Goal: Register for event/course

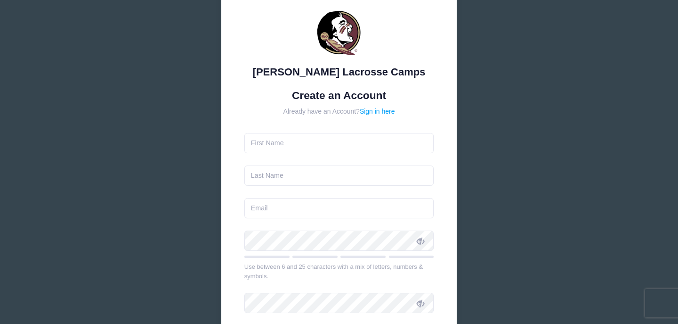
scroll to position [38, 0]
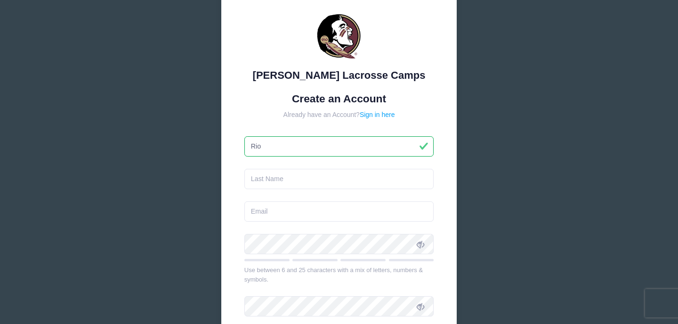
type input "Rio"
type input "[PERSON_NAME]"
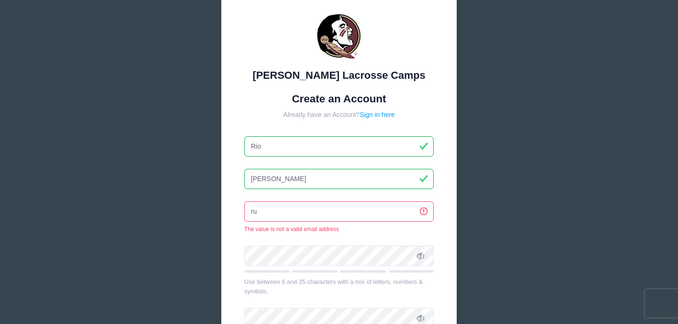
type input "r"
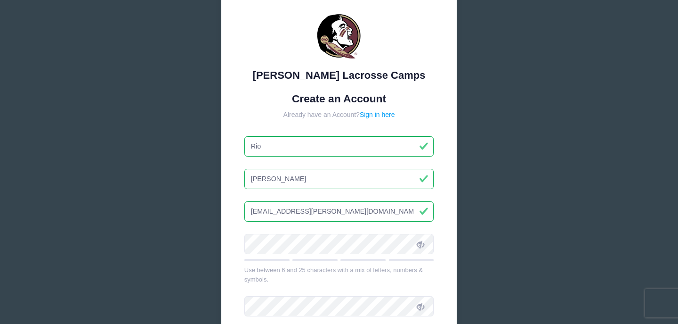
type input "[EMAIL_ADDRESS][PERSON_NAME][DOMAIN_NAME]"
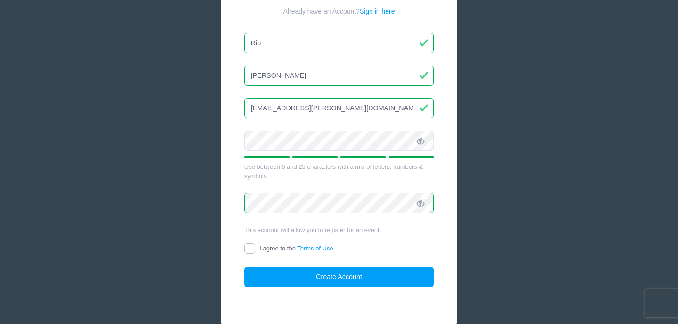
scroll to position [144, 0]
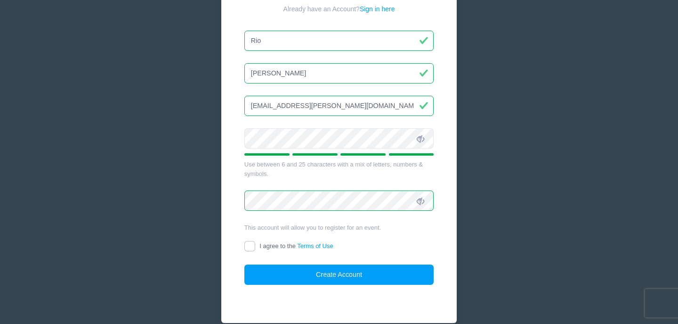
click at [248, 245] on input "I agree to the Terms of Use" at bounding box center [249, 246] width 11 height 11
checkbox input "true"
click at [308, 272] on button "Create Account" at bounding box center [339, 274] width 190 height 20
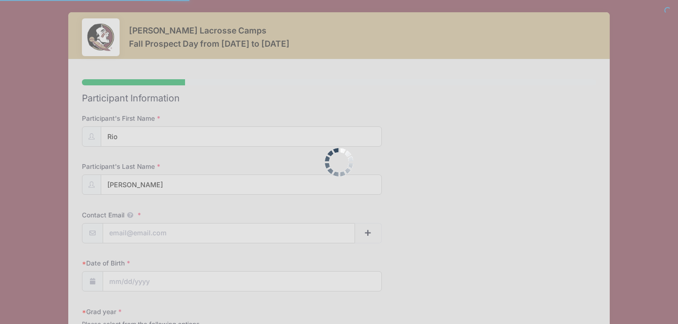
select select
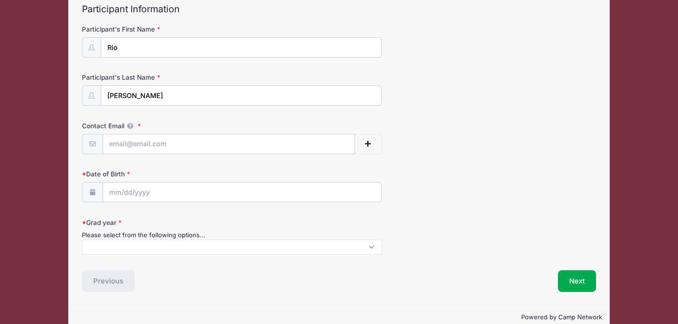
scroll to position [96, 0]
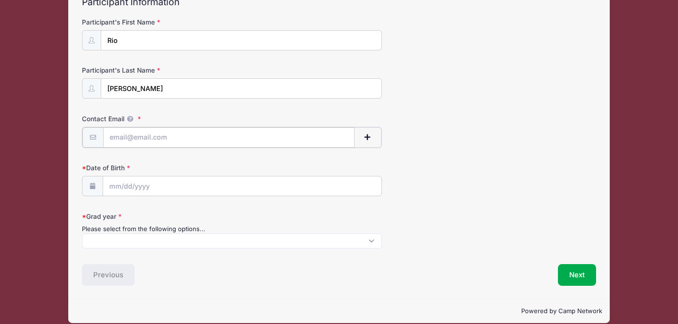
type input "[EMAIL_ADDRESS][PERSON_NAME][DOMAIN_NAME]"
click at [134, 182] on input "Date of Birth" at bounding box center [242, 185] width 278 height 20
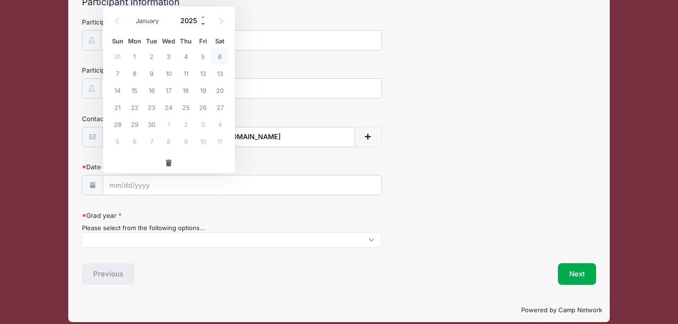
click at [203, 23] on span at bounding box center [203, 23] width 7 height 7
click at [203, 24] on span at bounding box center [203, 23] width 7 height 7
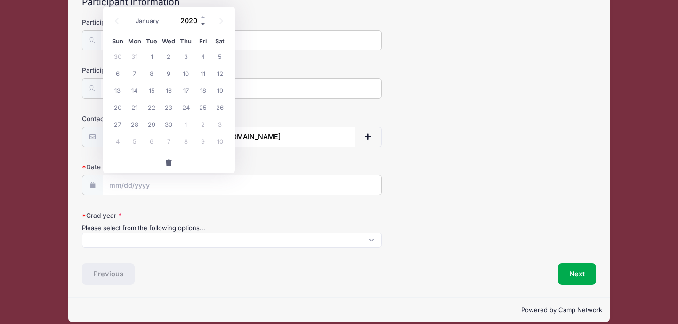
click at [203, 24] on span at bounding box center [203, 23] width 7 height 7
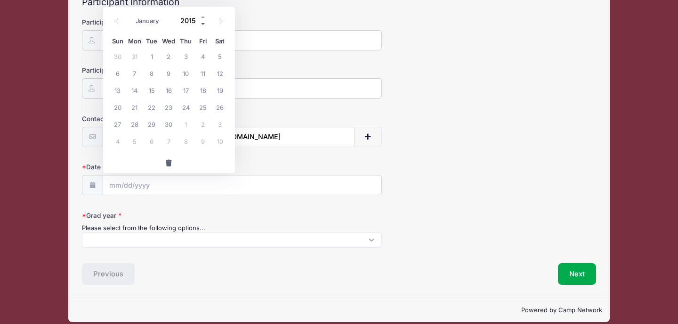
click at [203, 24] on span at bounding box center [203, 23] width 7 height 7
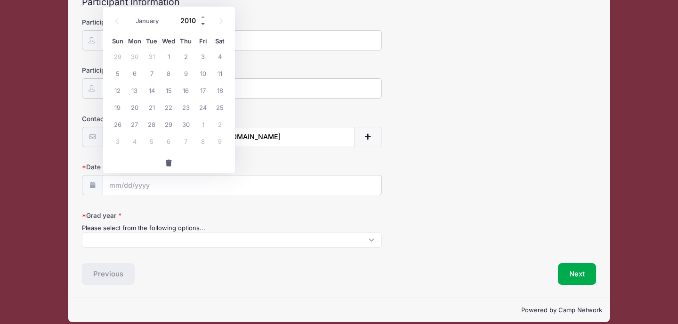
click at [203, 24] on span at bounding box center [203, 23] width 7 height 7
type input "2008"
click at [187, 73] on span "11" at bounding box center [186, 73] width 17 height 17
type input "09/11/2008"
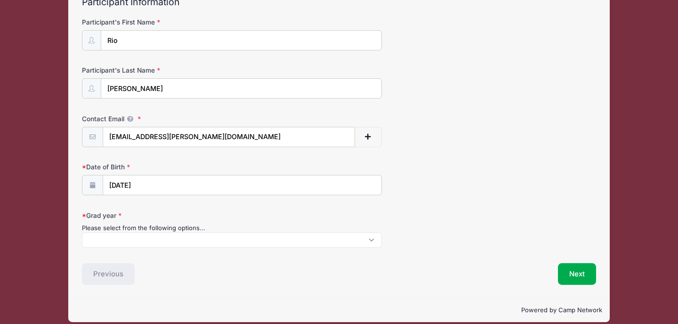
click at [372, 240] on span at bounding box center [232, 239] width 300 height 15
select select "2027"
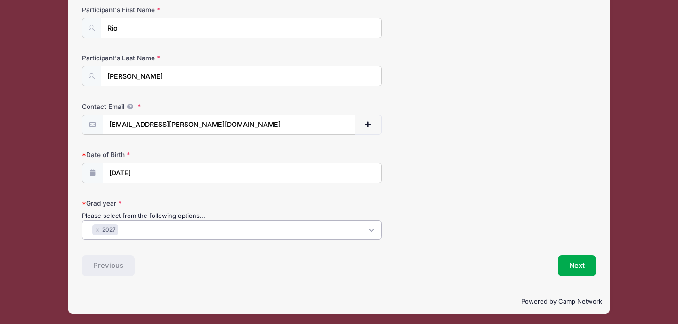
scroll to position [108, 0]
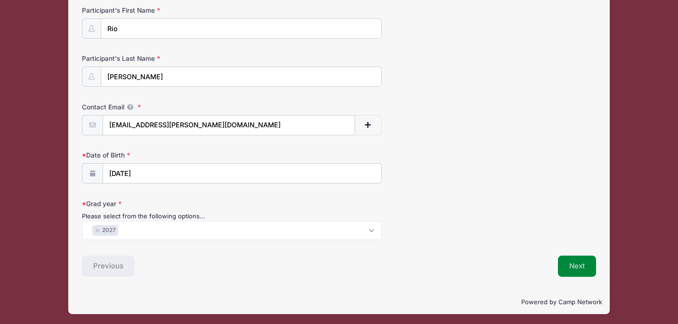
click at [593, 261] on button "Next" at bounding box center [577, 266] width 38 height 22
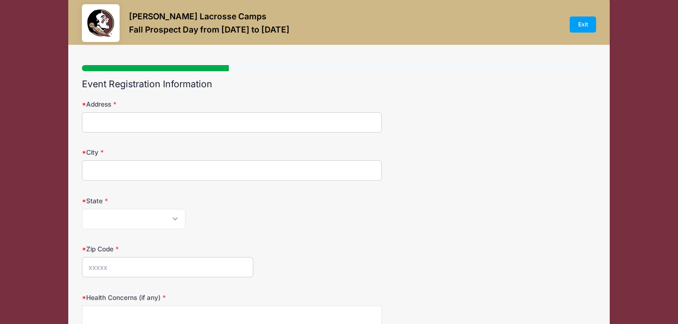
scroll to position [0, 0]
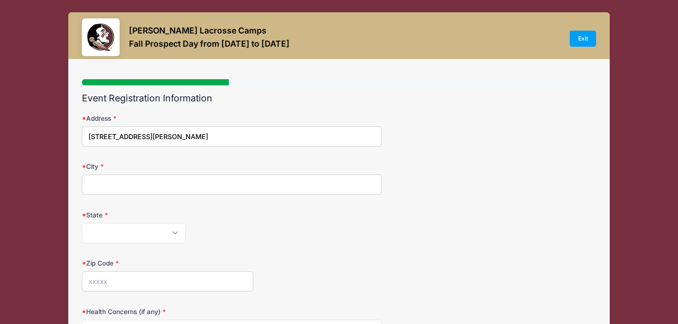
type input "2935 Cobb Street"
type input "Marietta"
select select "GA"
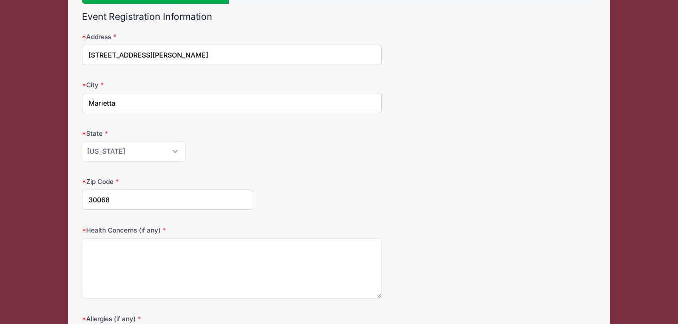
scroll to position [85, 0]
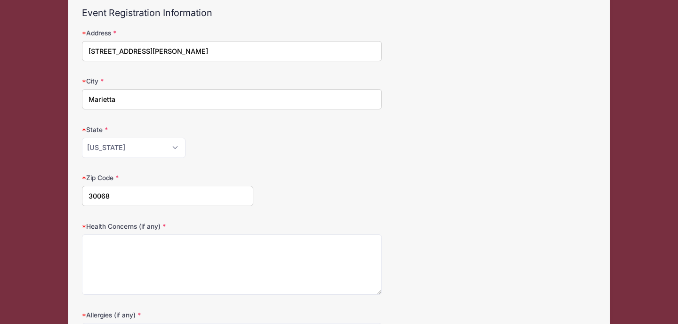
type input "30068"
click at [113, 246] on textarea "Health Concerns (if any)" at bounding box center [232, 264] width 300 height 61
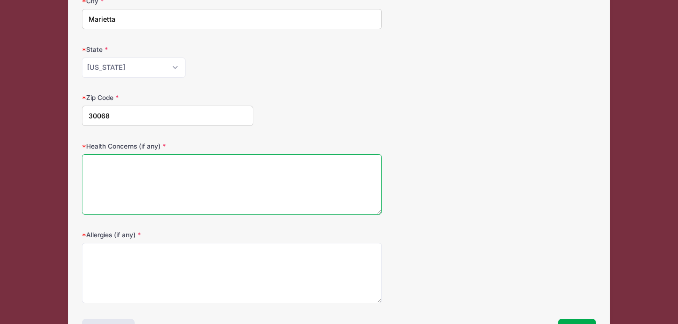
scroll to position [173, 0]
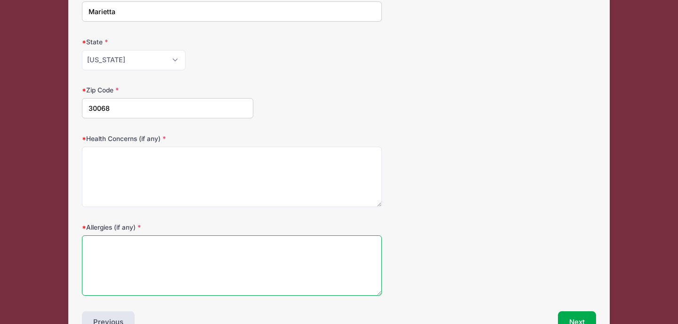
click at [113, 246] on textarea "Allergies (if any)" at bounding box center [232, 265] width 300 height 61
type textarea "Penicillin"
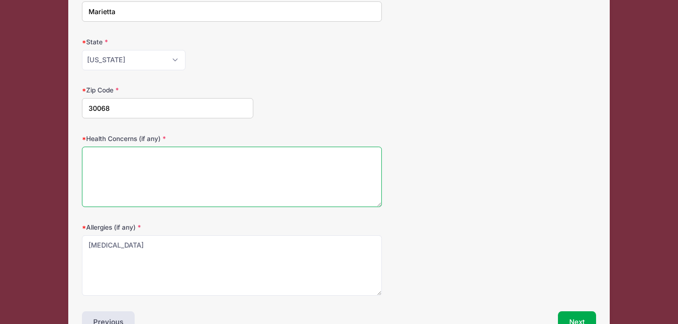
click at [119, 168] on textarea "Health Concerns (if any)" at bounding box center [232, 177] width 300 height 61
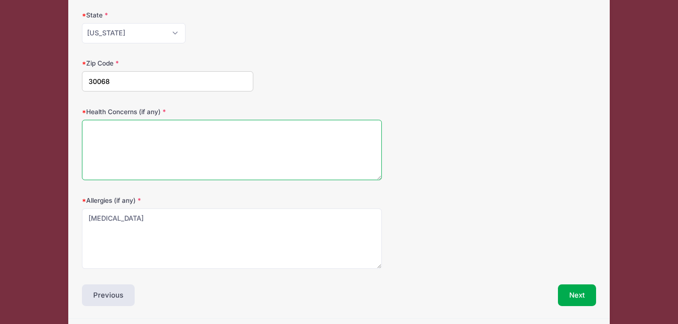
scroll to position [200, 0]
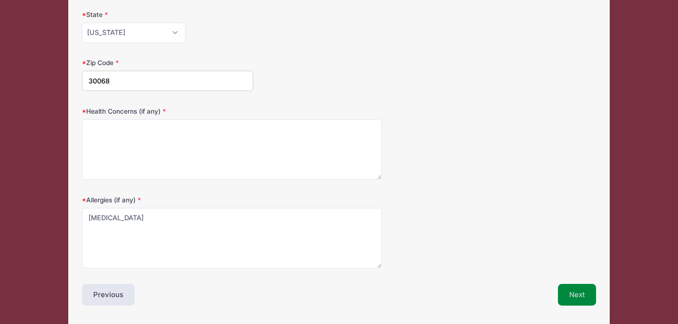
click at [582, 291] on button "Next" at bounding box center [577, 295] width 38 height 22
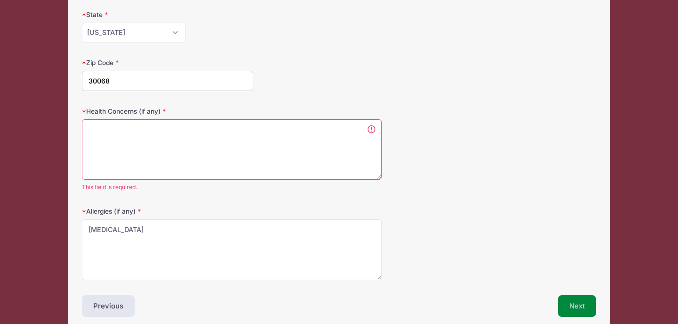
scroll to position [241, 0]
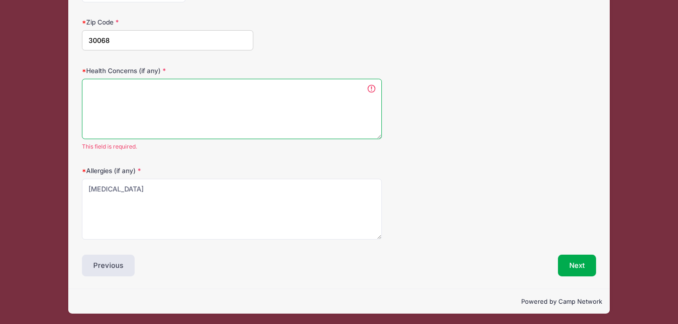
click at [93, 88] on textarea "Health Concerns (if any)" at bounding box center [232, 109] width 300 height 61
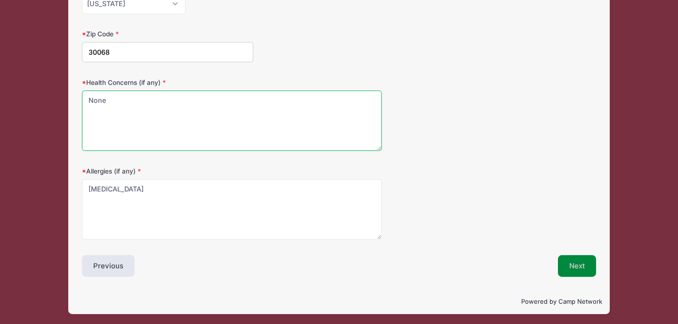
type textarea "None"
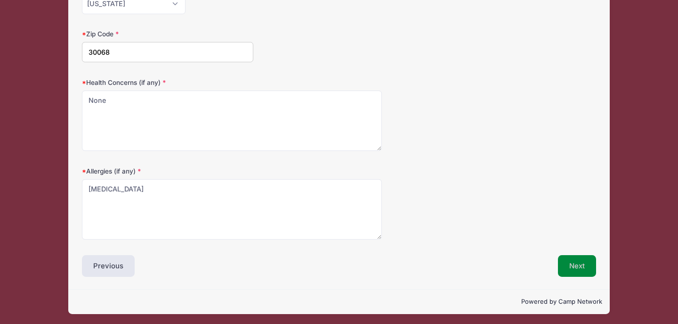
click at [580, 260] on button "Next" at bounding box center [577, 266] width 38 height 22
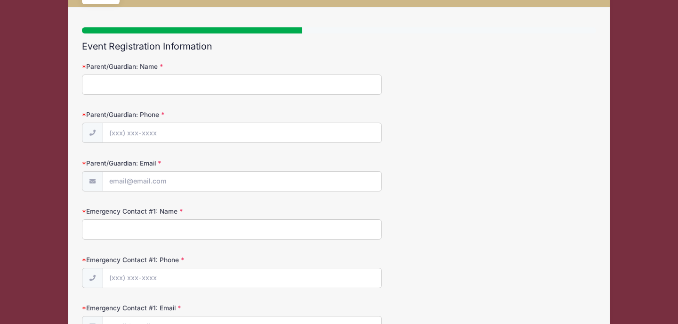
scroll to position [0, 0]
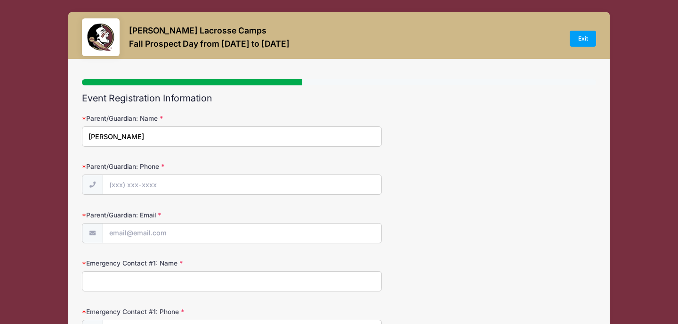
type input "James Watts"
type input "(678) 777-2498"
type input "trayecejay@gmail.com"
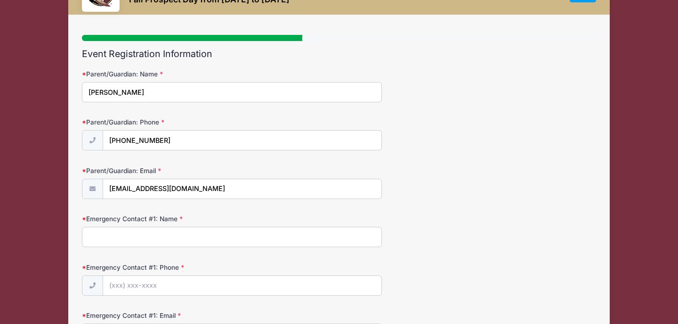
scroll to position [52, 0]
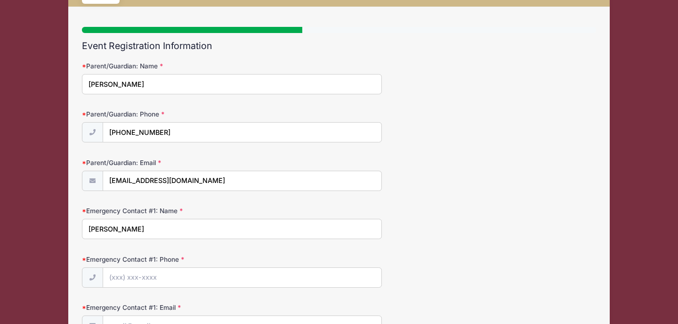
drag, startPoint x: 122, startPoint y: 226, endPoint x: 81, endPoint y: 226, distance: 41.0
click at [81, 226] on div "Step 3 /7 Step 1 Step 2 Step 3 Step 4 Policies Extra Items Summary Participant …" at bounding box center [339, 268] width 542 height 522
click at [189, 232] on input "Trayece" at bounding box center [232, 229] width 300 height 20
type input "Trayece Watts"
click at [138, 276] on input "Emergency Contact #1: Phone" at bounding box center [242, 278] width 278 height 20
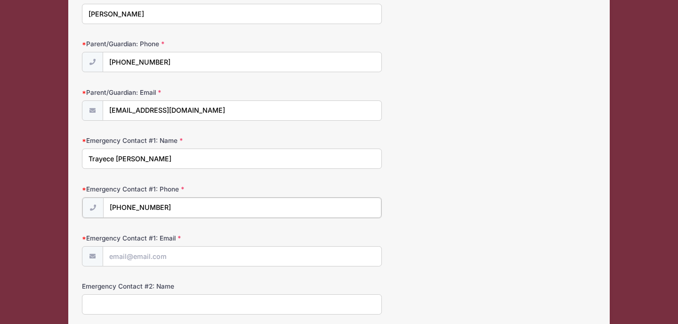
scroll to position [130, 0]
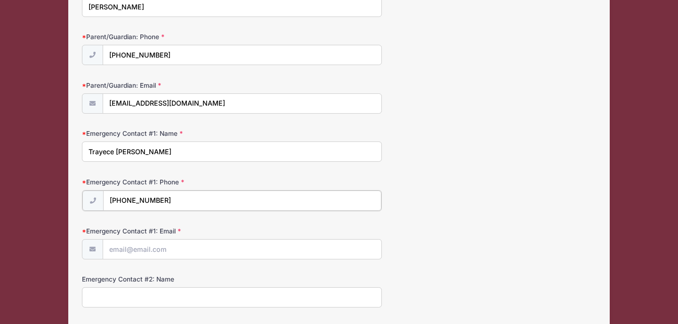
type input "(678) 521-4823"
type input "trayecejay@gmail.com"
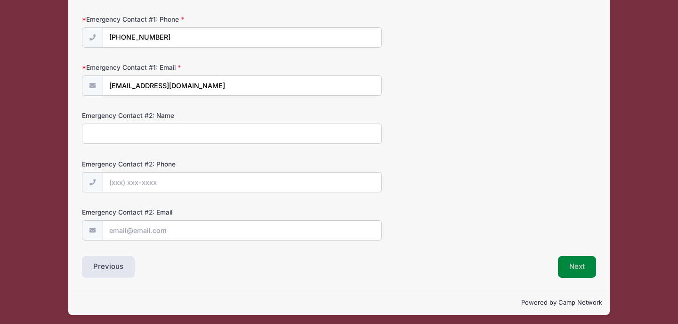
click at [581, 265] on button "Next" at bounding box center [577, 267] width 38 height 22
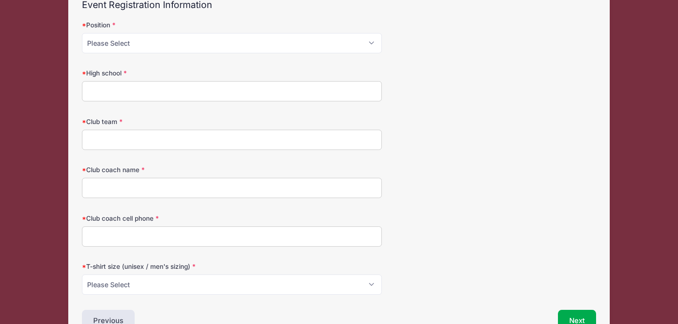
scroll to position [0, 0]
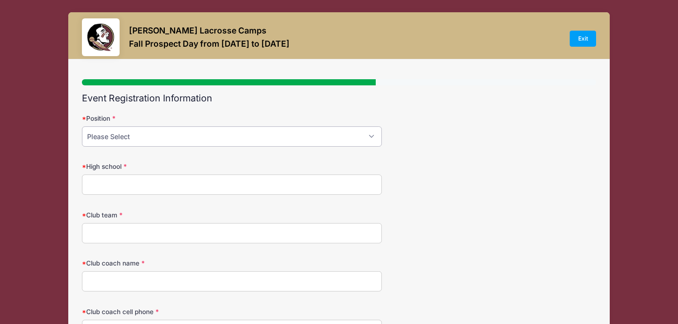
select select "Midfield"
click at [104, 186] on input "High school" at bounding box center [232, 184] width 300 height 20
type input "Fellowship Christian School"
click at [97, 233] on input "Club team" at bounding box center [232, 233] width 300 height 20
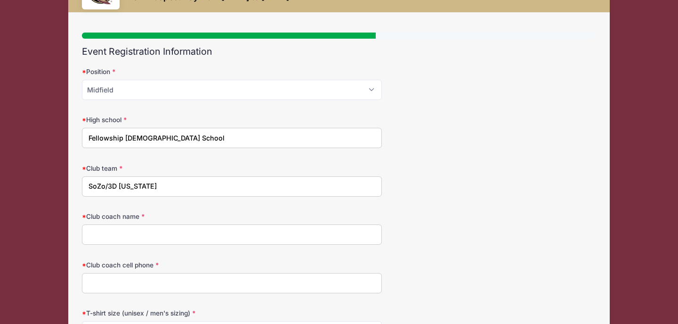
scroll to position [48, 0]
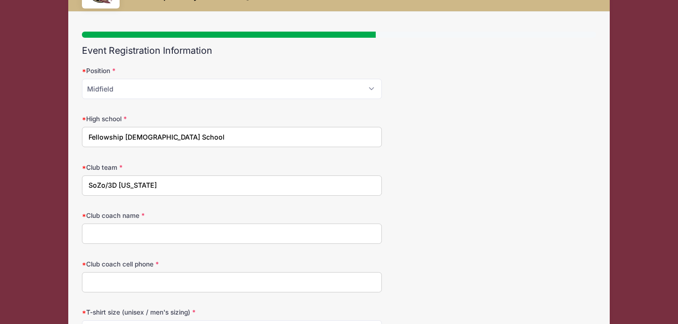
type input "SoZo/3D Georgia"
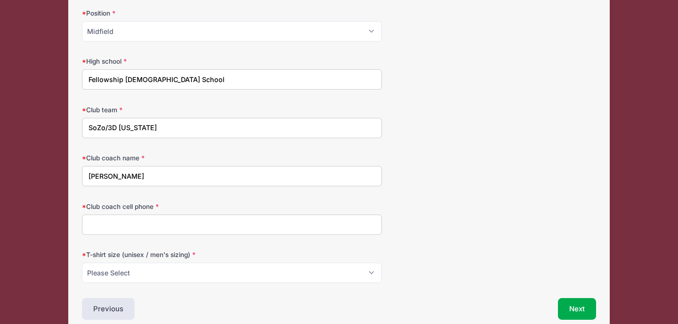
scroll to position [106, 0]
type input "Tracy Morgan"
type input "4"
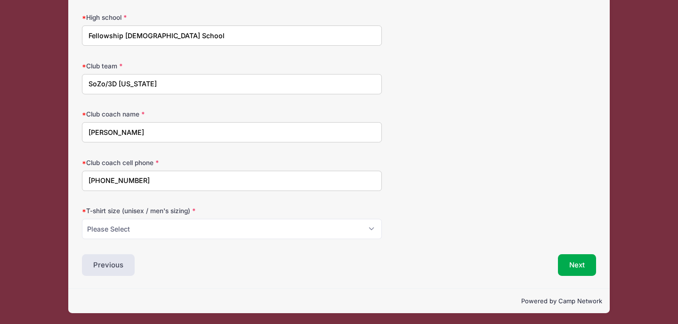
scroll to position [148, 0]
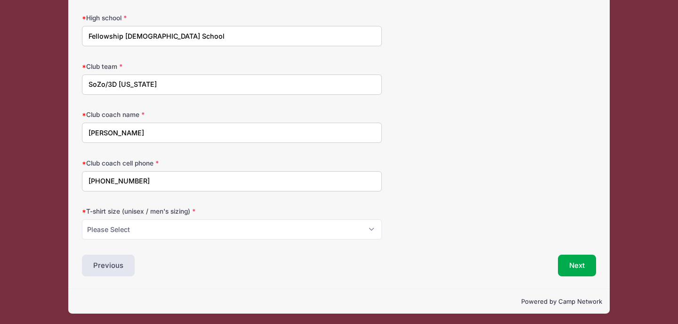
type input "(404) 394-7481"
select select "Medium"
click at [581, 261] on button "Next" at bounding box center [577, 265] width 38 height 22
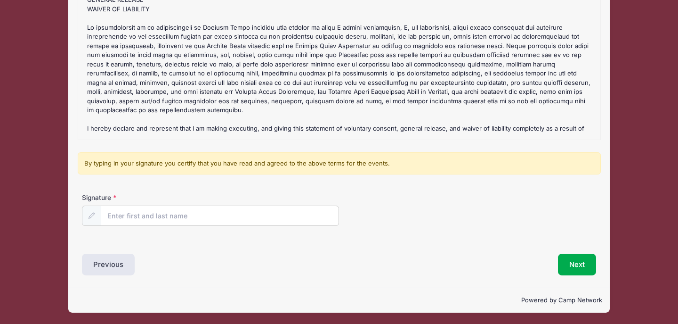
scroll to position [118, 0]
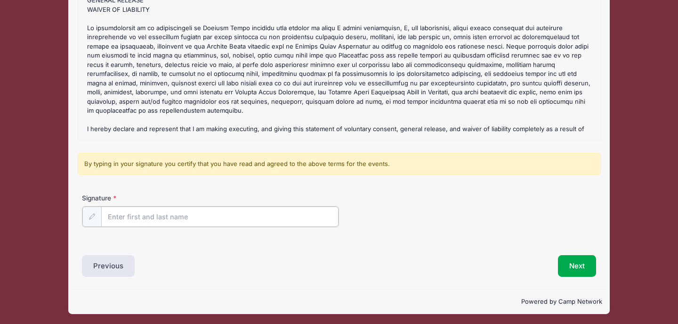
click at [125, 216] on input "Signature" at bounding box center [219, 216] width 237 height 20
type input "James Watts"
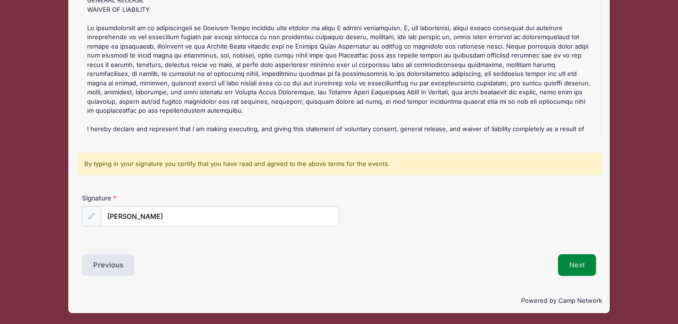
click at [580, 262] on button "Next" at bounding box center [577, 265] width 38 height 22
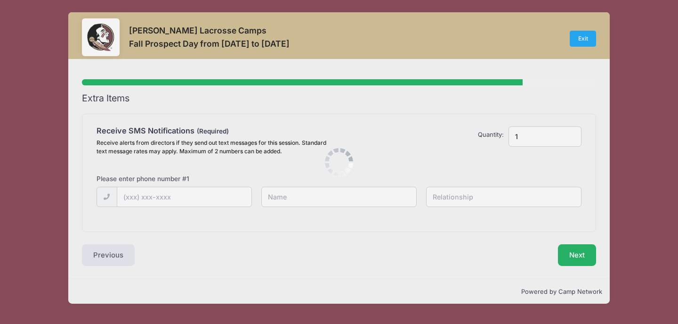
scroll to position [0, 0]
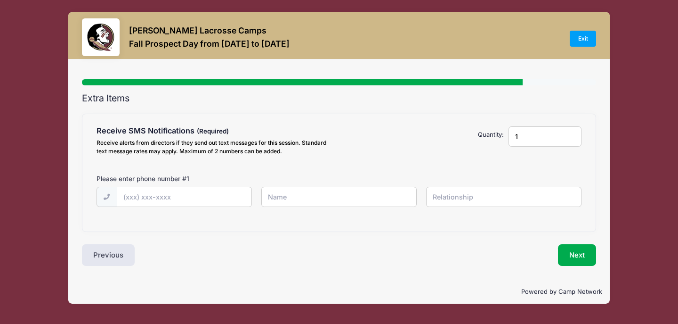
click at [572, 137] on input "1" at bounding box center [545, 136] width 73 height 20
click at [572, 138] on input "1" at bounding box center [545, 136] width 73 height 20
type input "2"
click at [570, 133] on input "2" at bounding box center [545, 136] width 73 height 20
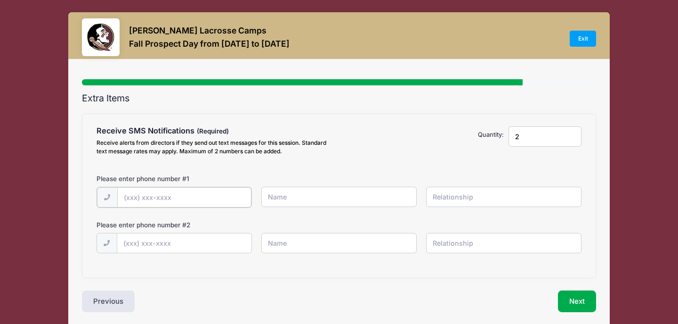
click at [143, 193] on input "text" at bounding box center [184, 197] width 134 height 20
type input "(678) 733-1980"
type input "r"
type input "Rio Watts"
click at [439, 198] on input "text" at bounding box center [504, 197] width 156 height 20
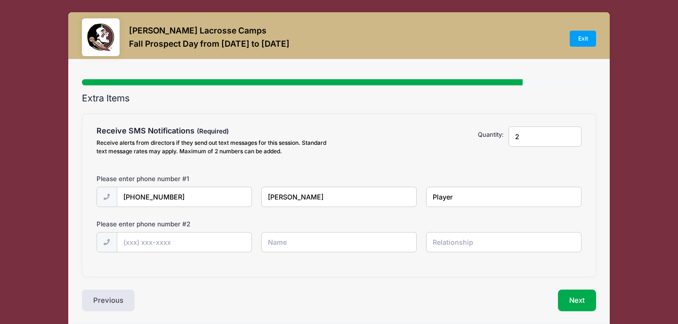
type input "Player"
type input "(678) 777-2498"
type input "James Watts"
click at [479, 246] on input "text" at bounding box center [504, 242] width 156 height 20
type input "Father"
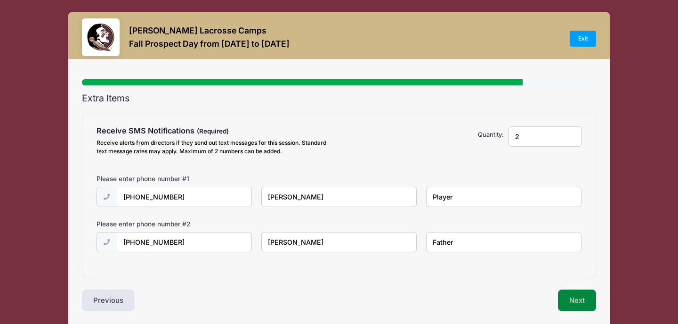
click at [582, 299] on button "Next" at bounding box center [577, 300] width 38 height 22
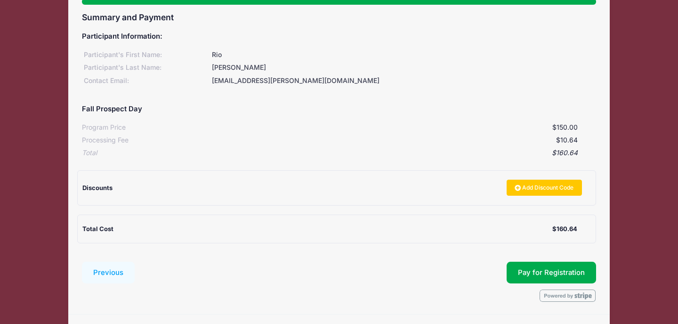
scroll to position [83, 0]
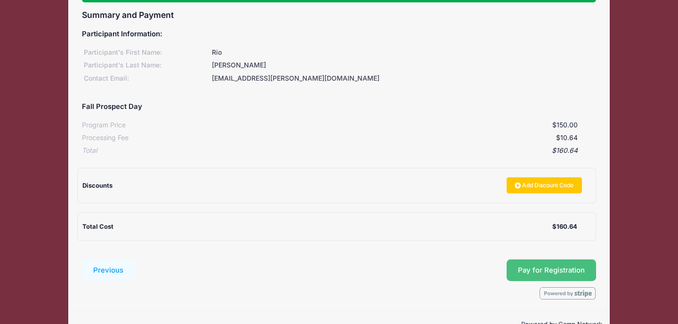
click at [549, 263] on button "Pay for Registration" at bounding box center [552, 270] width 90 height 22
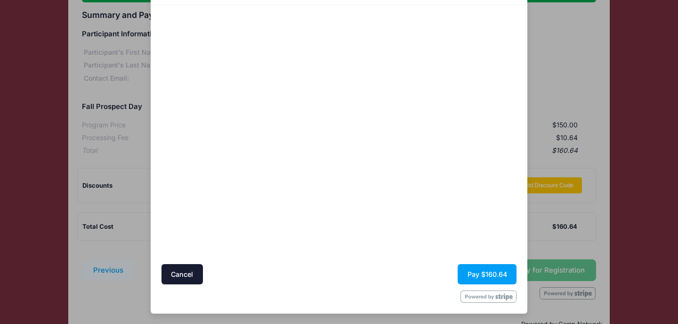
scroll to position [56, 0]
click at [483, 273] on button "Pay $160.64" at bounding box center [487, 274] width 59 height 20
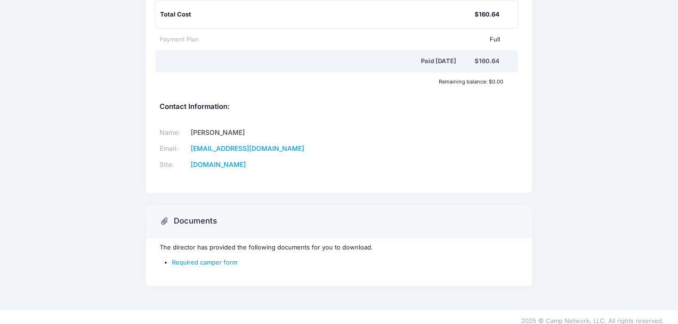
scroll to position [248, 0]
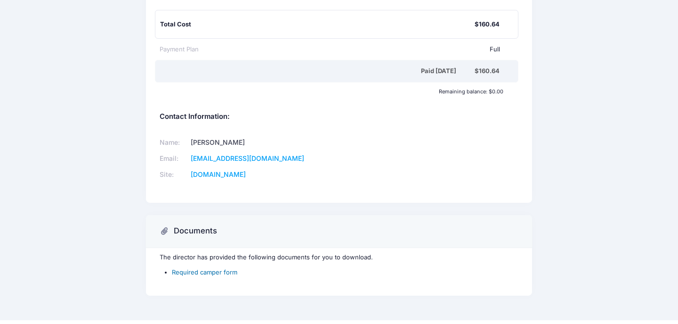
click at [200, 268] on link "Required camper form" at bounding box center [204, 272] width 65 height 8
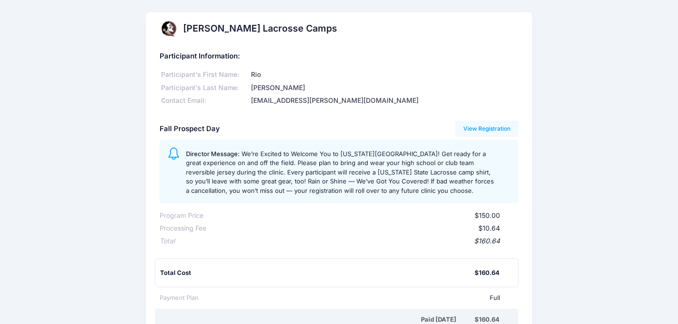
scroll to position [0, 0]
